Goal: Task Accomplishment & Management: Manage account settings

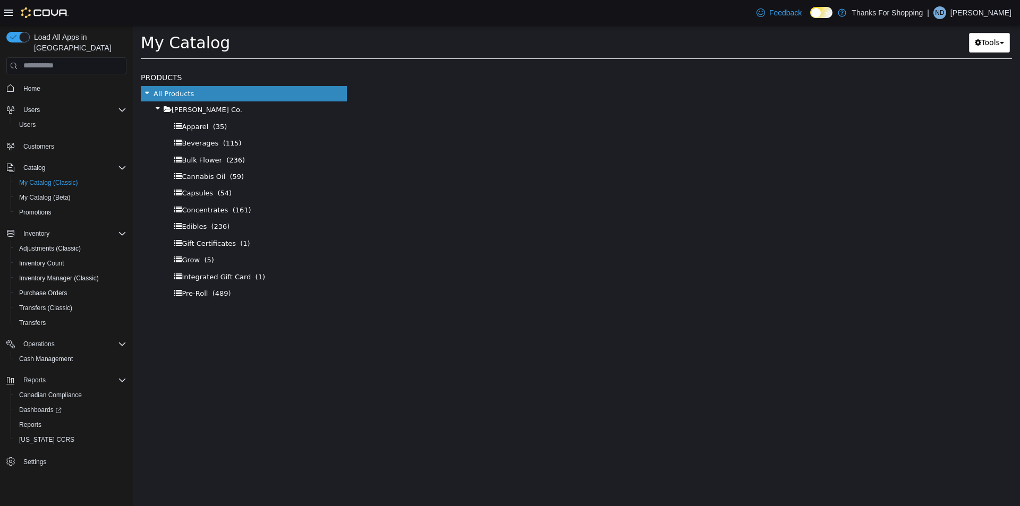
select select "**********"
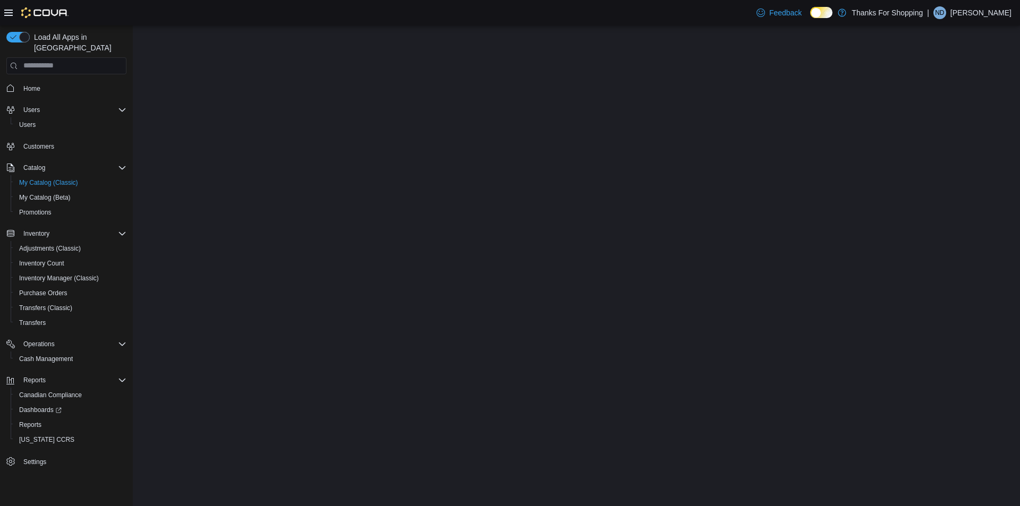
click at [988, 13] on p "[PERSON_NAME]" at bounding box center [981, 12] width 61 height 13
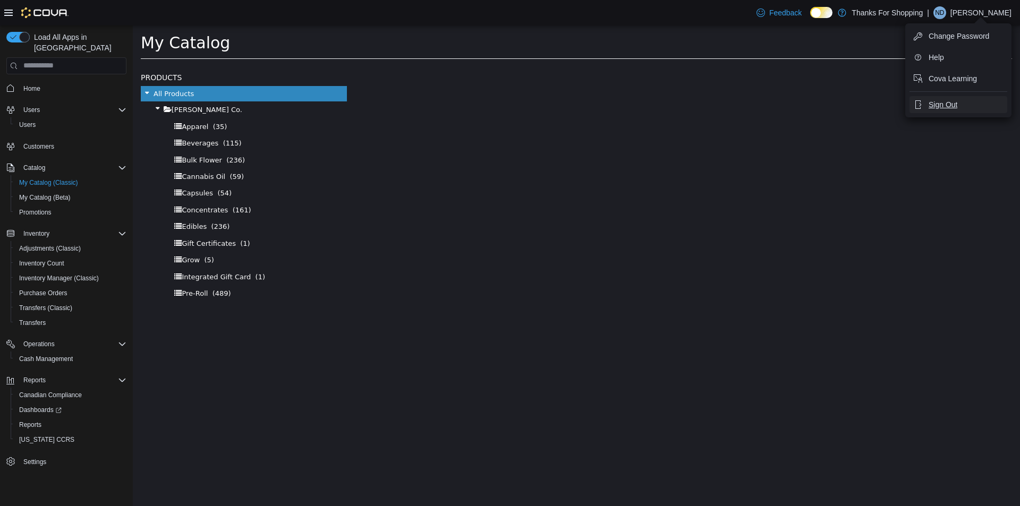
click at [952, 105] on span "Sign Out" at bounding box center [943, 104] width 29 height 11
